Goal: Task Accomplishment & Management: Manage account settings

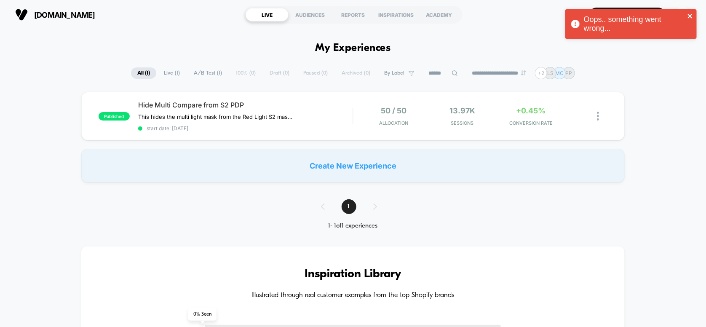
click at [692, 15] on icon "close" at bounding box center [690, 16] width 6 height 7
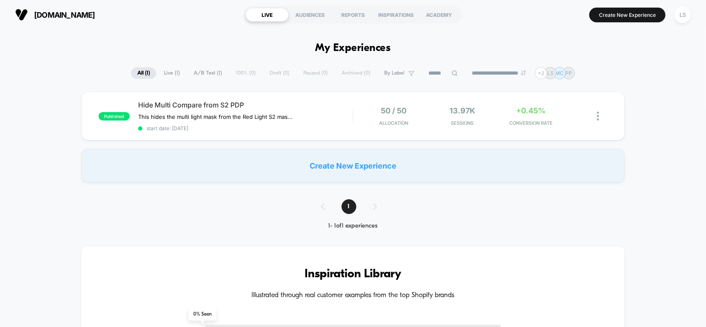
click at [691, 11] on div "Oops.. something went wrong..." at bounding box center [631, 9] width 135 height 3
click at [684, 15] on div "LS" at bounding box center [682, 15] width 16 height 16
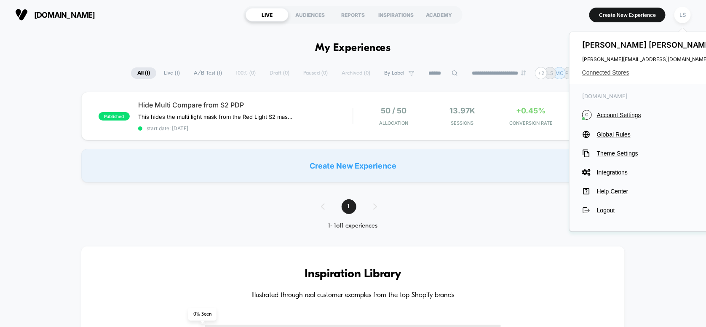
click at [623, 69] on span "Connected Stores" at bounding box center [648, 72] width 133 height 7
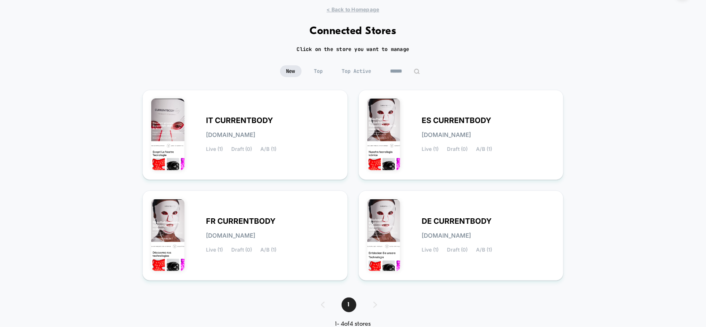
scroll to position [45, 0]
